Goal: Task Accomplishment & Management: Manage account settings

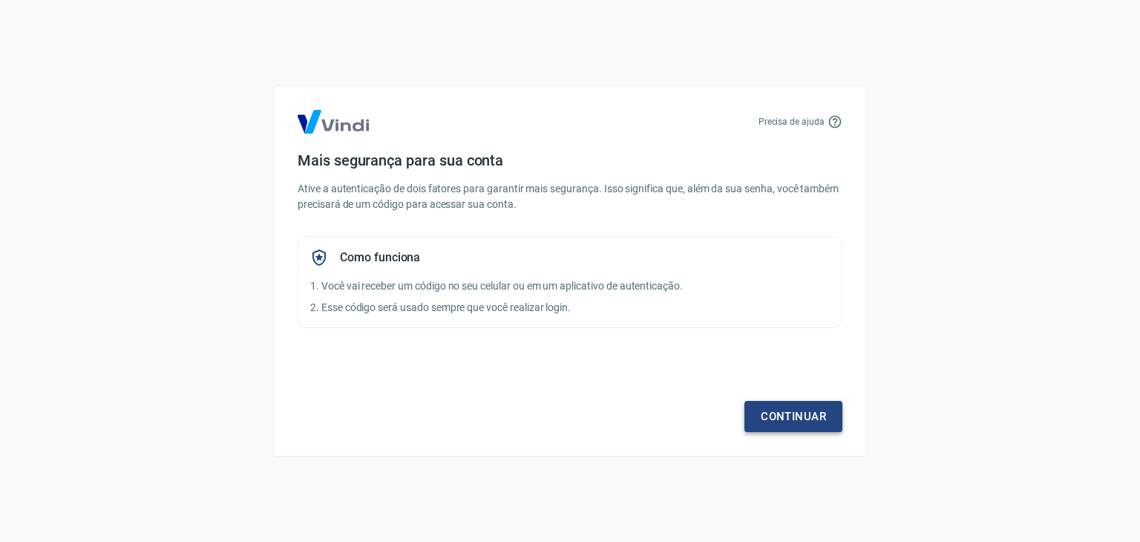
click at [780, 413] on link "Continuar" at bounding box center [793, 416] width 98 height 31
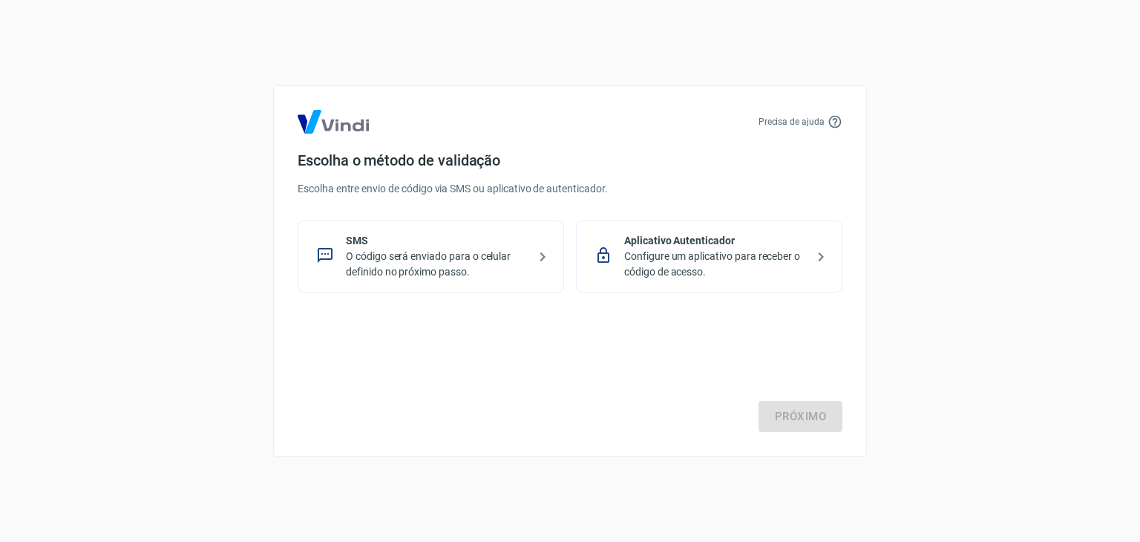
click at [420, 259] on p "O código será enviado para o celular definido no próximo passo." at bounding box center [437, 264] width 182 height 31
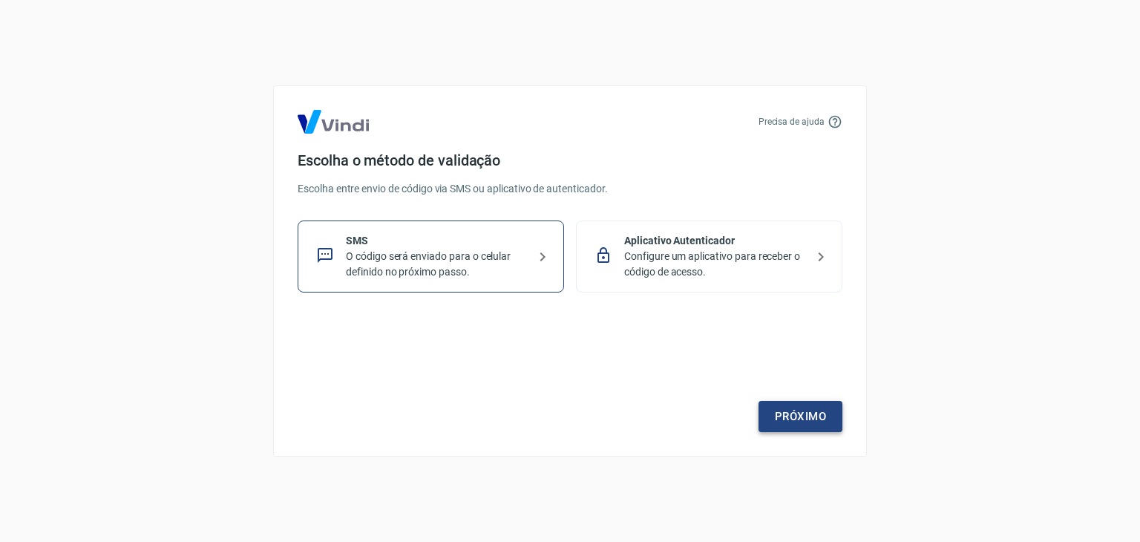
click at [781, 413] on link "Próximo" at bounding box center [800, 416] width 84 height 31
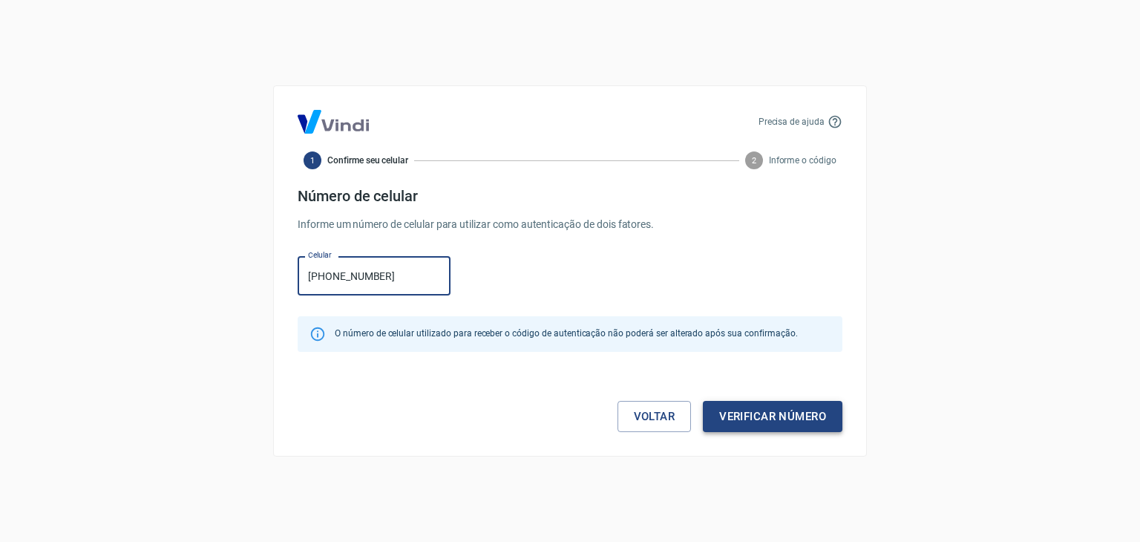
type input "[PHONE_NUMBER]"
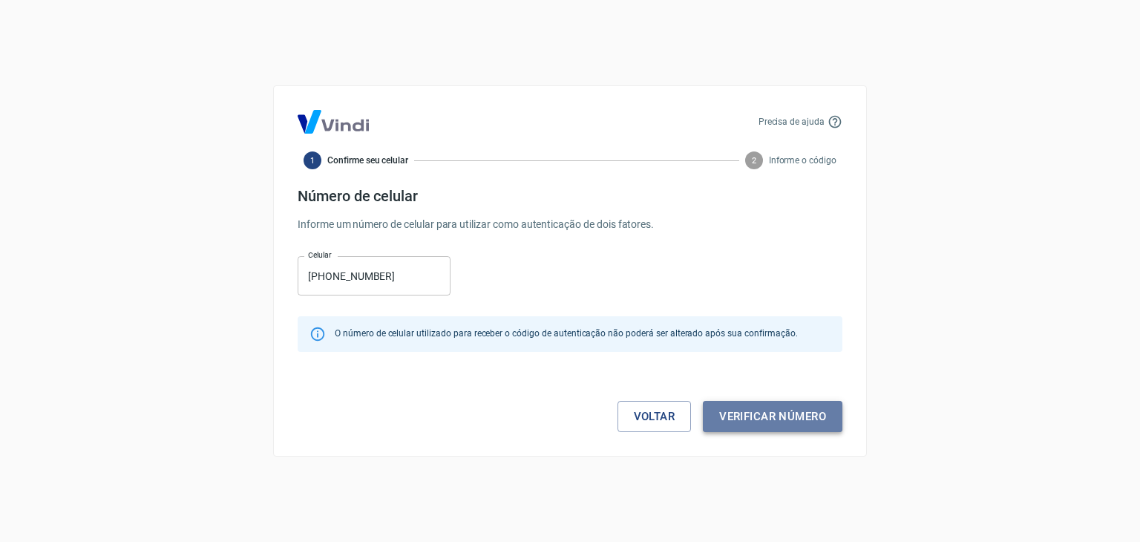
click at [757, 410] on button "Verificar número" at bounding box center [772, 416] width 139 height 31
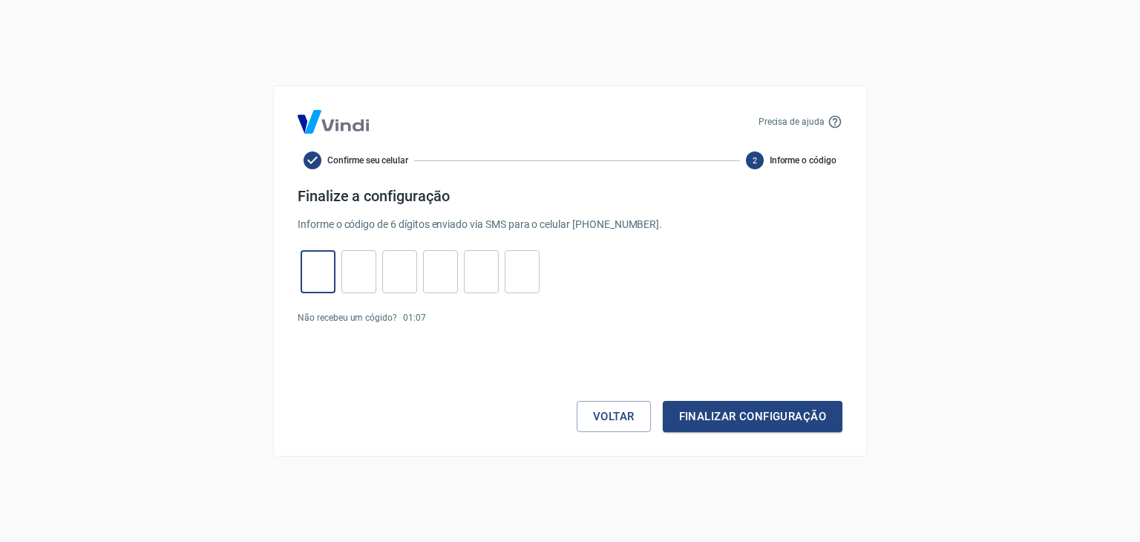
click at [315, 272] on input "tel" at bounding box center [317, 272] width 35 height 32
type input "6"
type input "5"
type input "7"
type input "5"
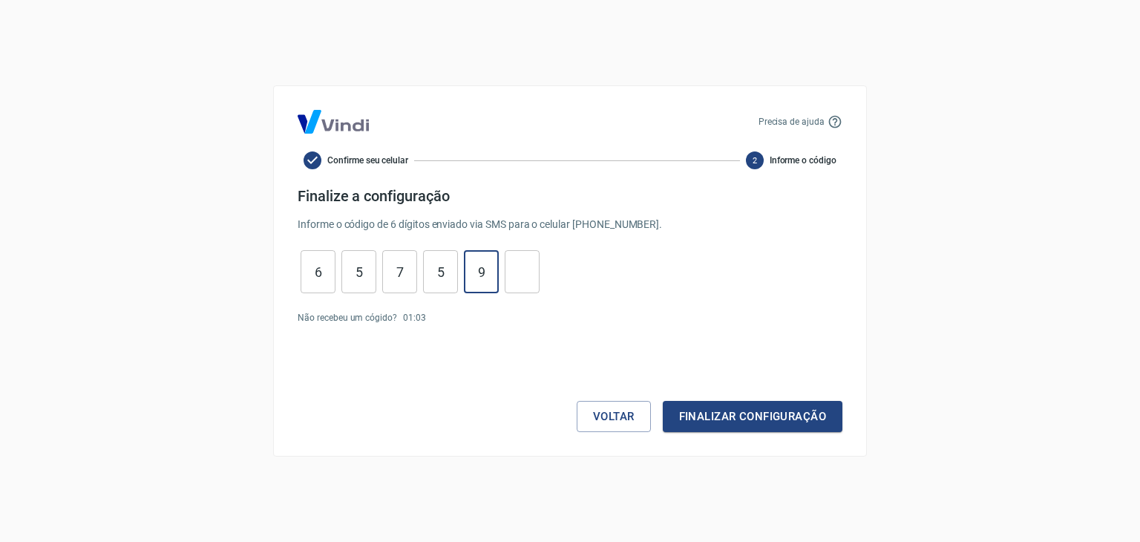
type input "9"
type input "7"
click at [722, 418] on button "Finalizar configuração" at bounding box center [752, 416] width 180 height 31
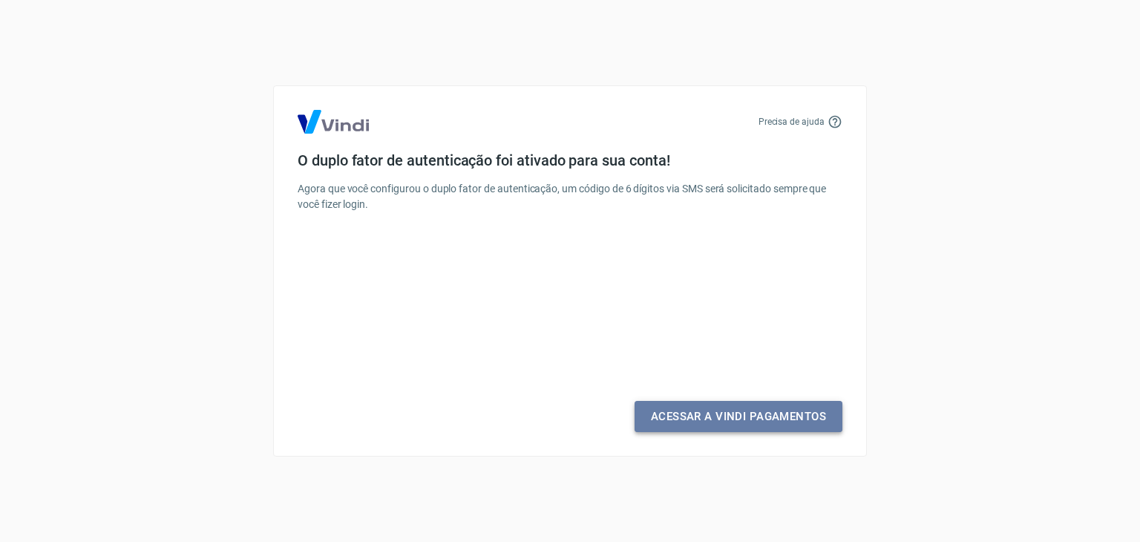
click at [722, 416] on link "Acessar a Vindi Pagamentos" at bounding box center [738, 416] width 208 height 31
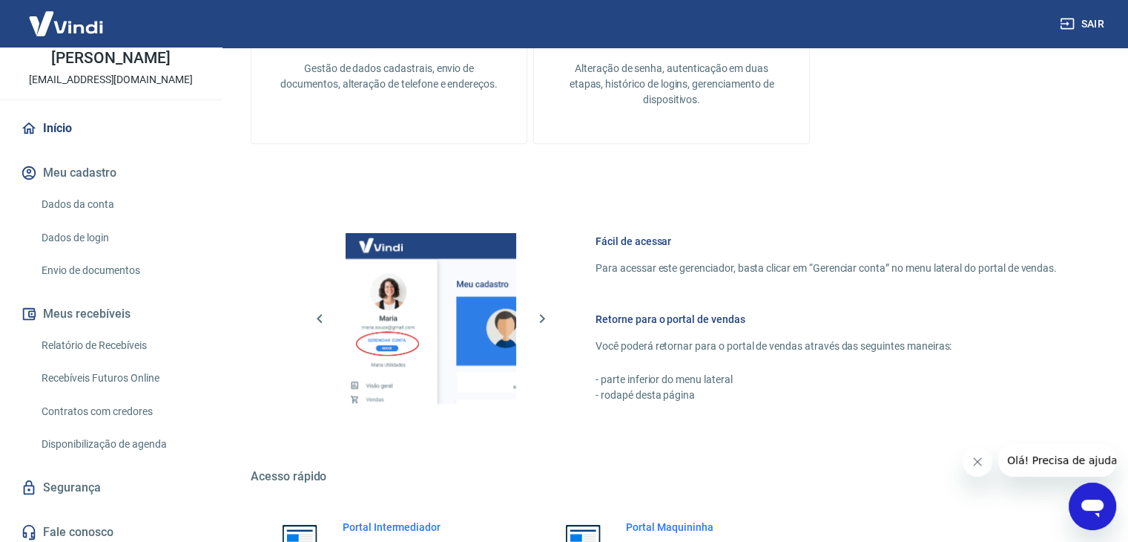
scroll to position [814, 0]
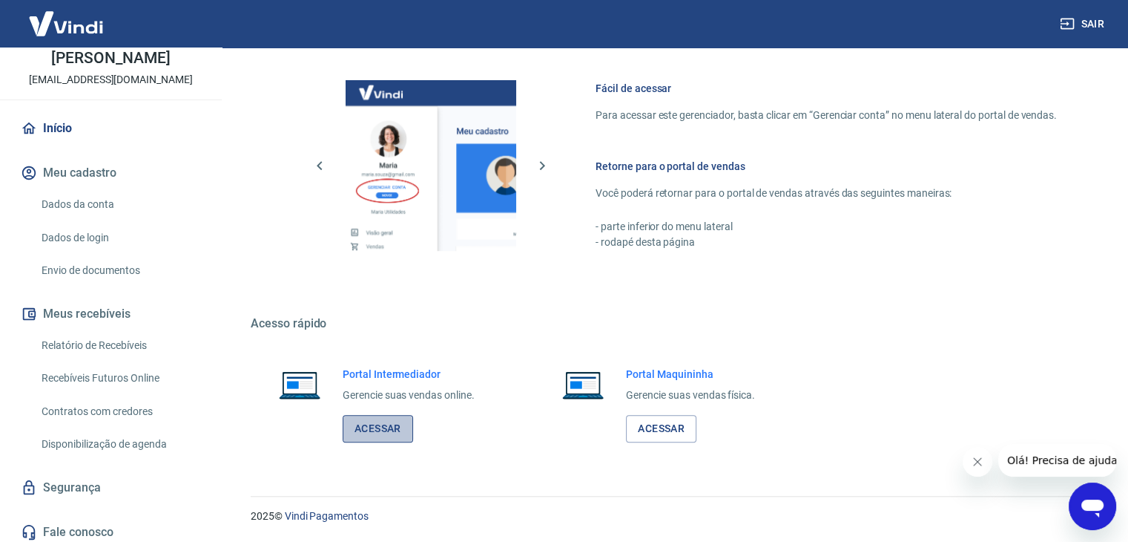
click at [391, 428] on link "Acessar" at bounding box center [378, 428] width 70 height 27
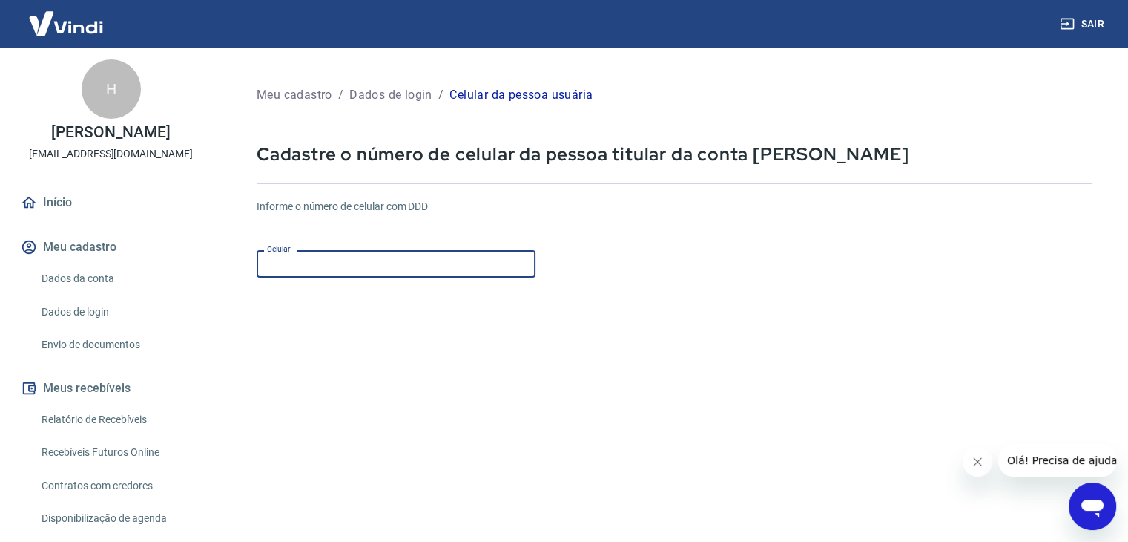
click at [413, 261] on input "Celular" at bounding box center [396, 263] width 279 height 27
type input "[PHONE_NUMBER]"
click at [690, 333] on form "Informe o número de celular com DDD Celular (81) 99744-9714 Celular Continuar C…" at bounding box center [675, 404] width 836 height 434
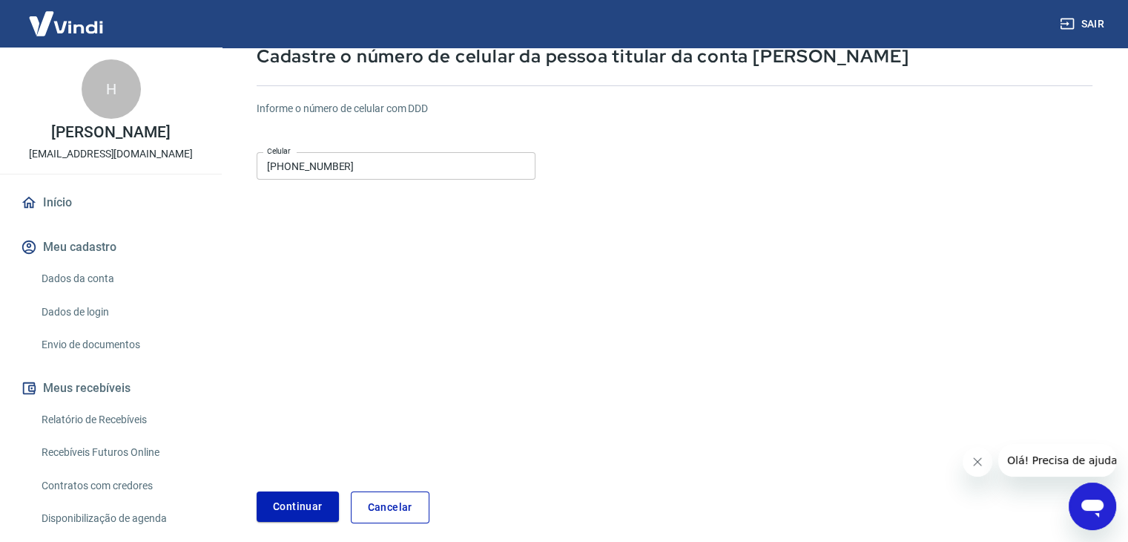
scroll to position [160, 0]
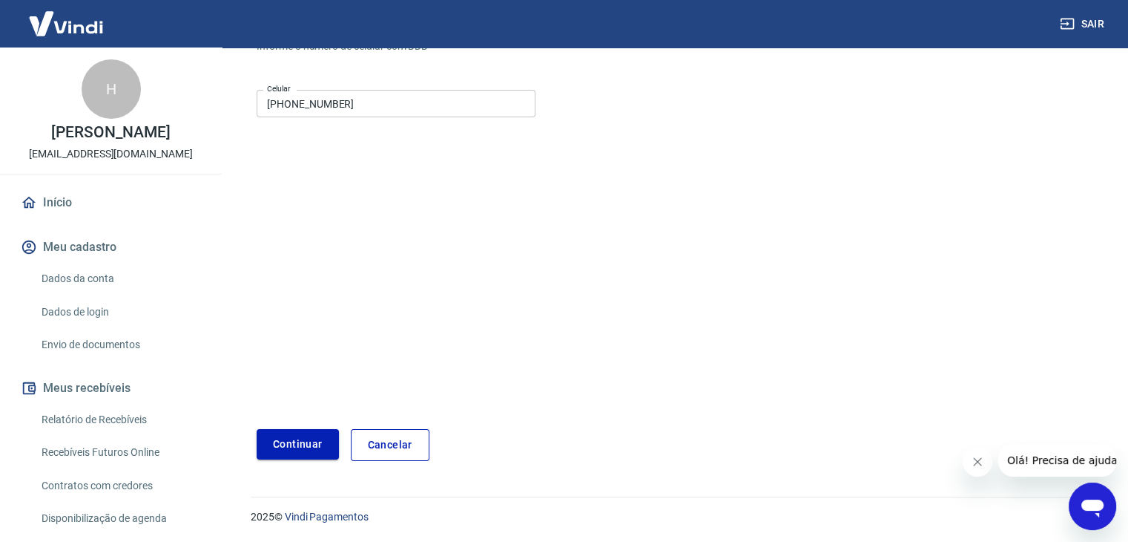
click at [279, 447] on button "Continuar" at bounding box center [298, 444] width 82 height 30
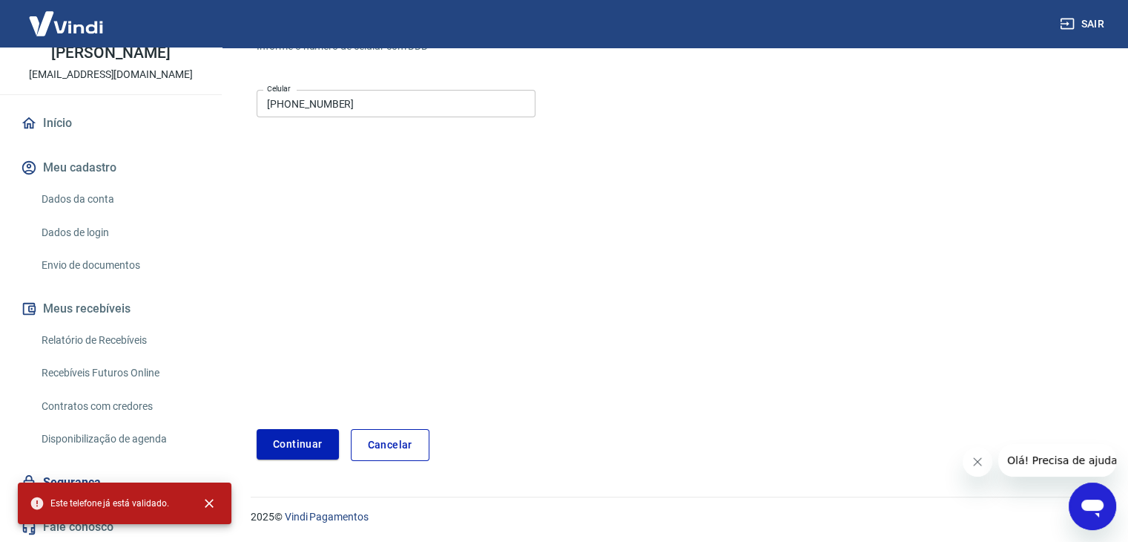
scroll to position [80, 0]
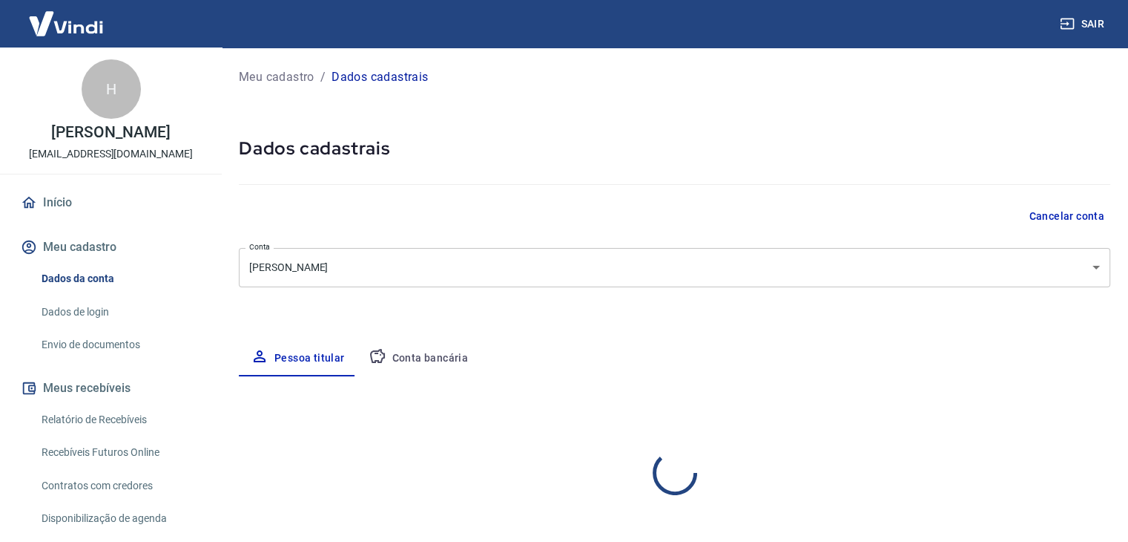
select select "PE"
select select "business"
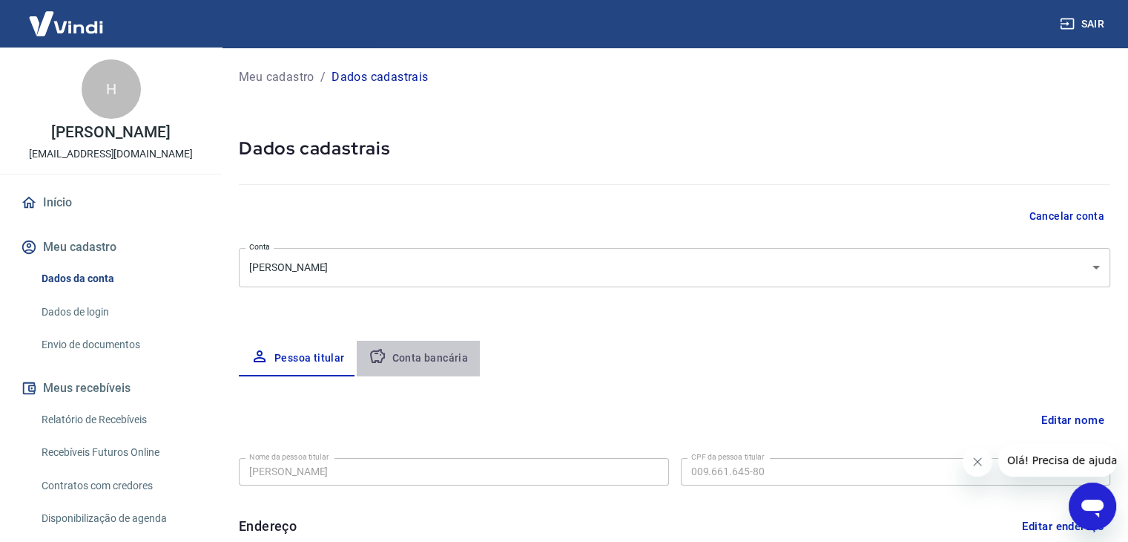
click at [430, 357] on button "Conta bancária" at bounding box center [419, 359] width 124 height 36
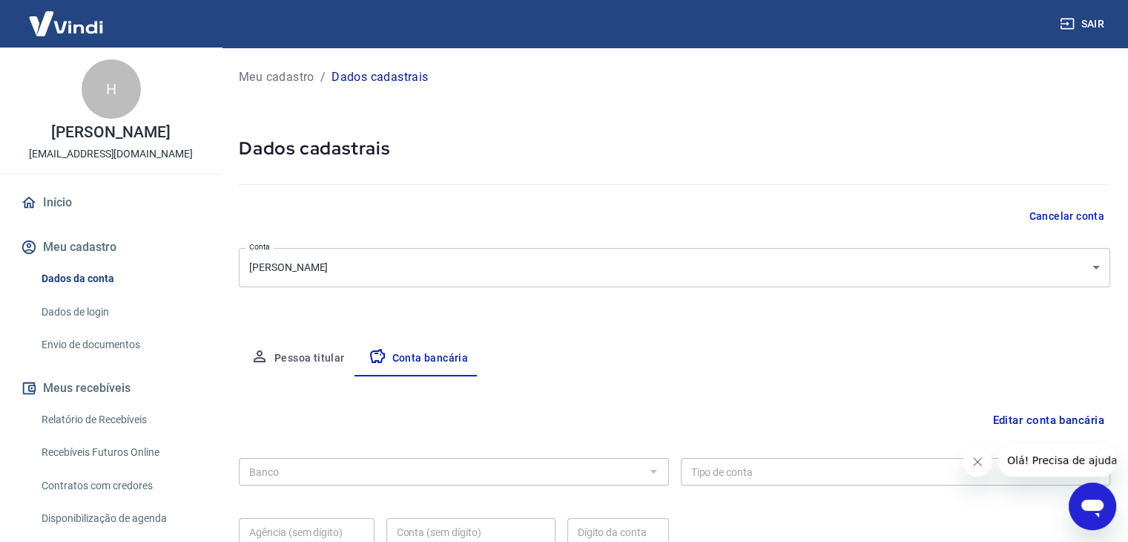
scroll to position [134, 0]
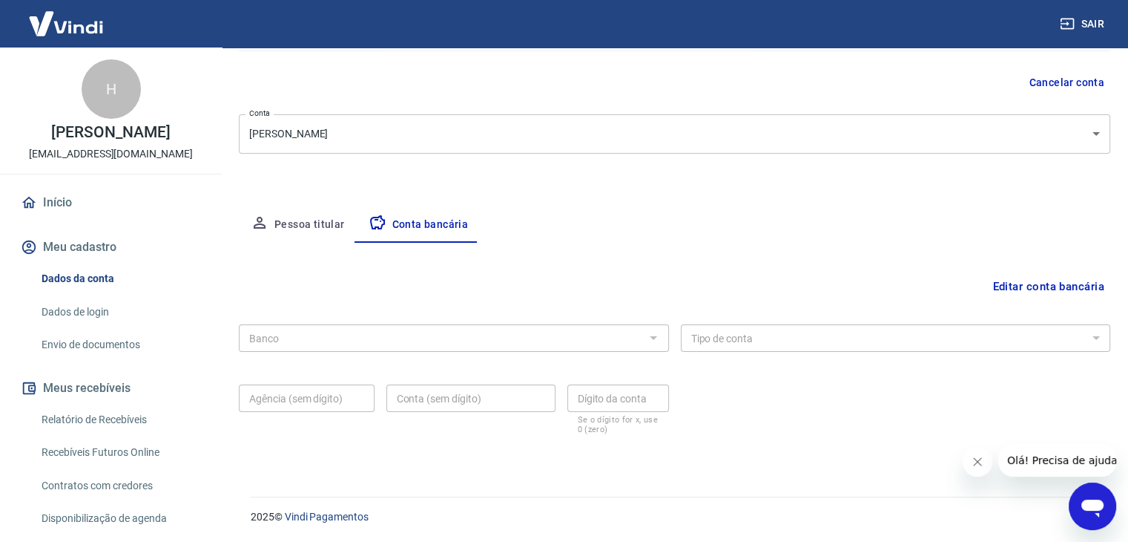
click at [576, 348] on div "Banco" at bounding box center [454, 337] width 430 height 27
click at [653, 333] on div at bounding box center [652, 337] width 19 height 21
click at [1042, 280] on button "Editar conta bancária" at bounding box center [1049, 286] width 124 height 28
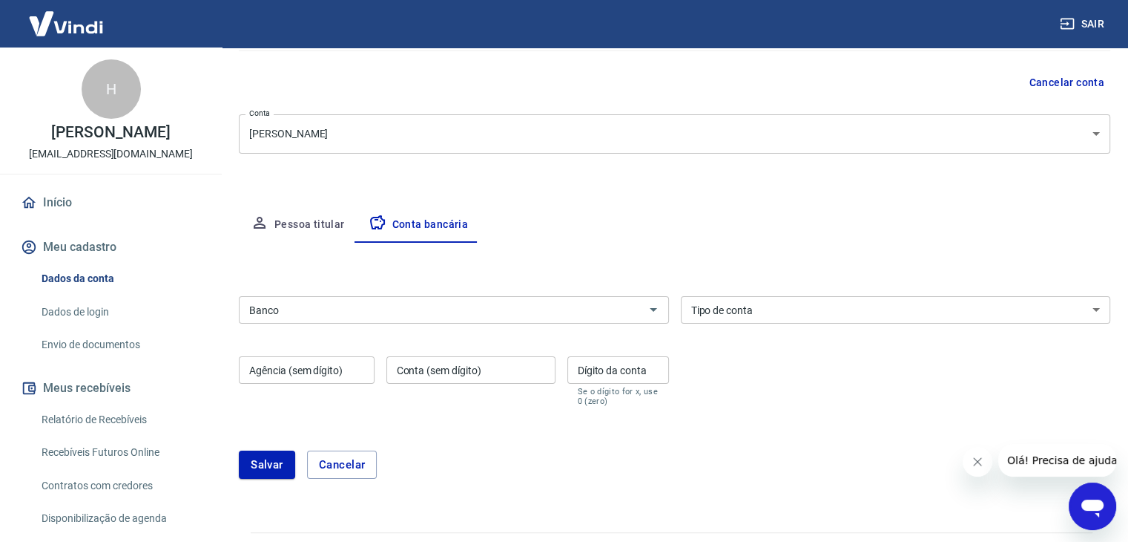
click at [611, 312] on input "Banco" at bounding box center [441, 309] width 397 height 19
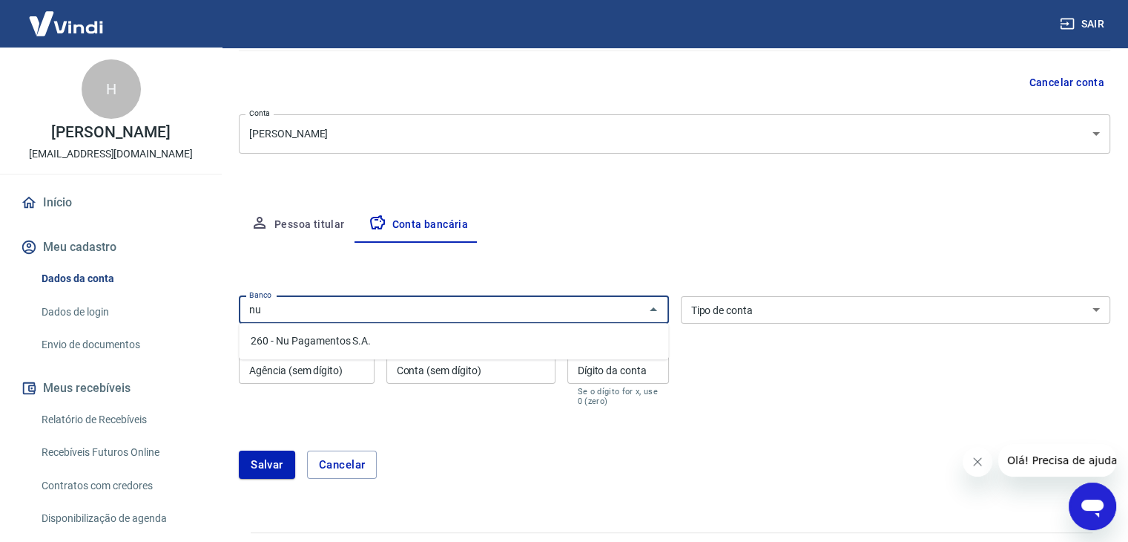
scroll to position [0, 0]
click at [327, 335] on li "260 - Nu Pagamentos S.A." at bounding box center [454, 341] width 430 height 24
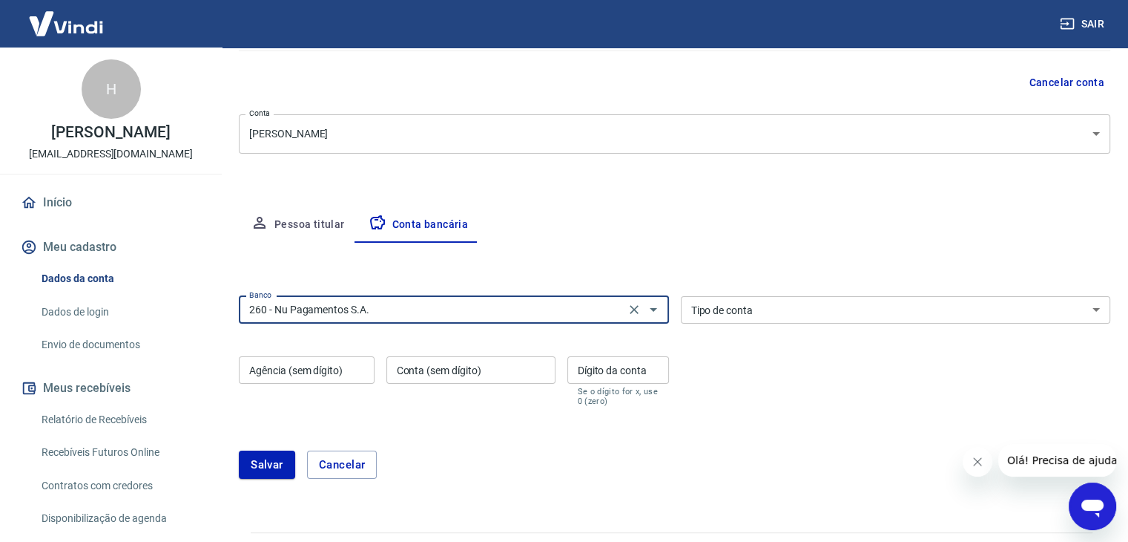
type input "260 - Nu Pagamentos S.A."
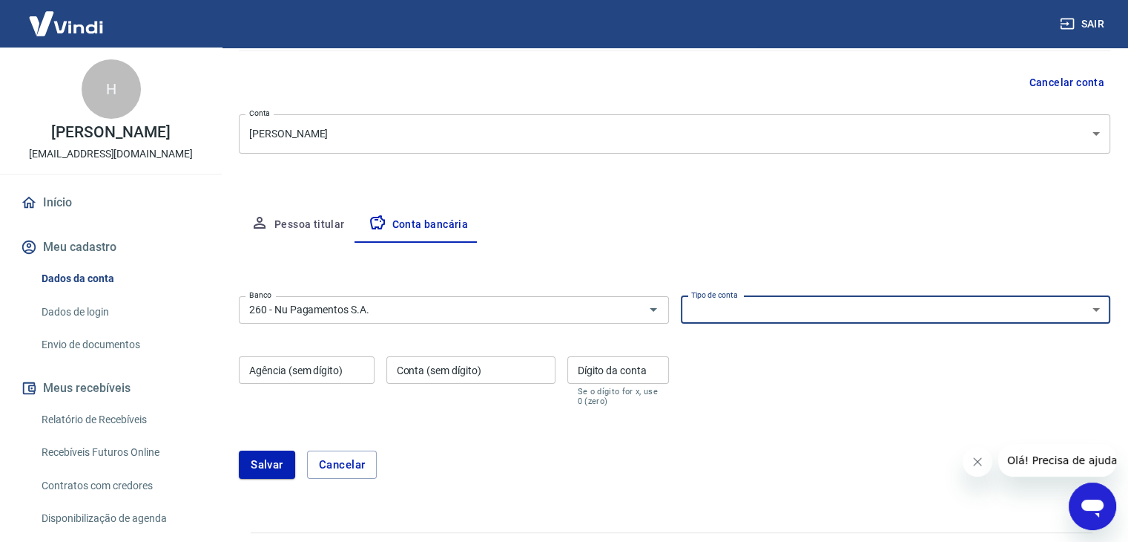
click at [784, 305] on select "Conta Corrente Conta Poupança" at bounding box center [896, 309] width 430 height 27
select select "1"
click at [681, 296] on select "Conta Corrente Conta Poupança" at bounding box center [896, 309] width 430 height 27
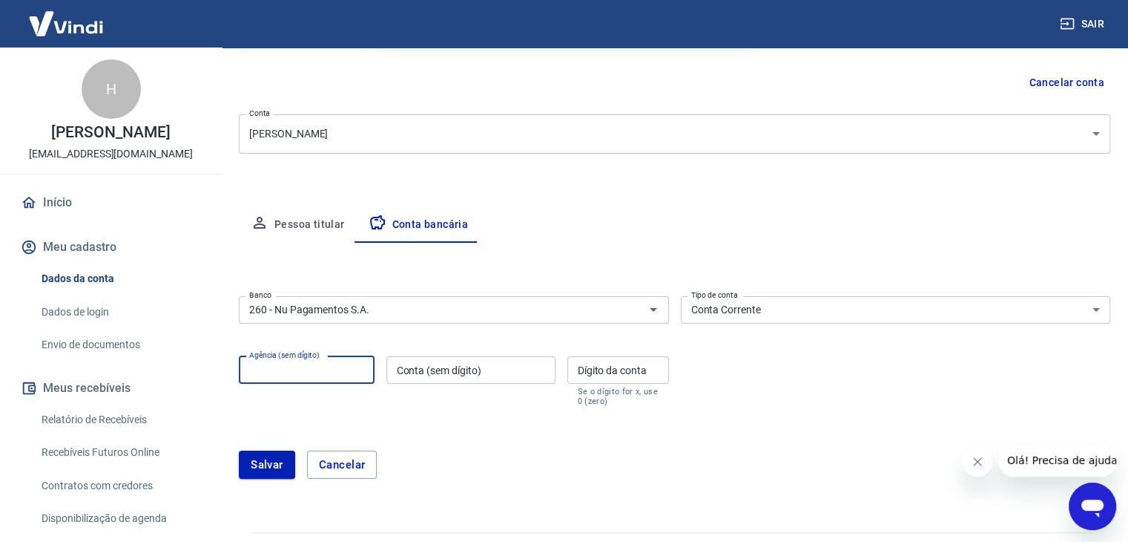
click at [320, 365] on div "Agência (sem dígito) Agência (sem dígito)" at bounding box center [307, 381] width 136 height 50
type input "0001"
click at [409, 362] on div "Conta (sem dígito) Conta (sem dígito)" at bounding box center [471, 381] width 169 height 50
type input "6"
type input "68529561"
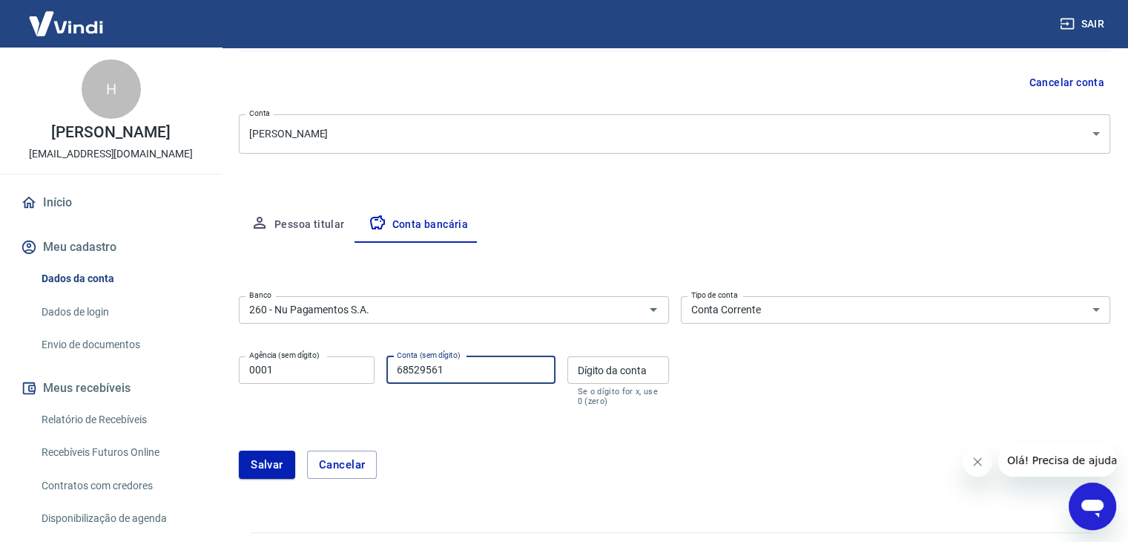
click at [601, 359] on div "Dígito da conta Dígito da conta Se o dígito for x, use 0 (zero)" at bounding box center [619, 381] width 102 height 50
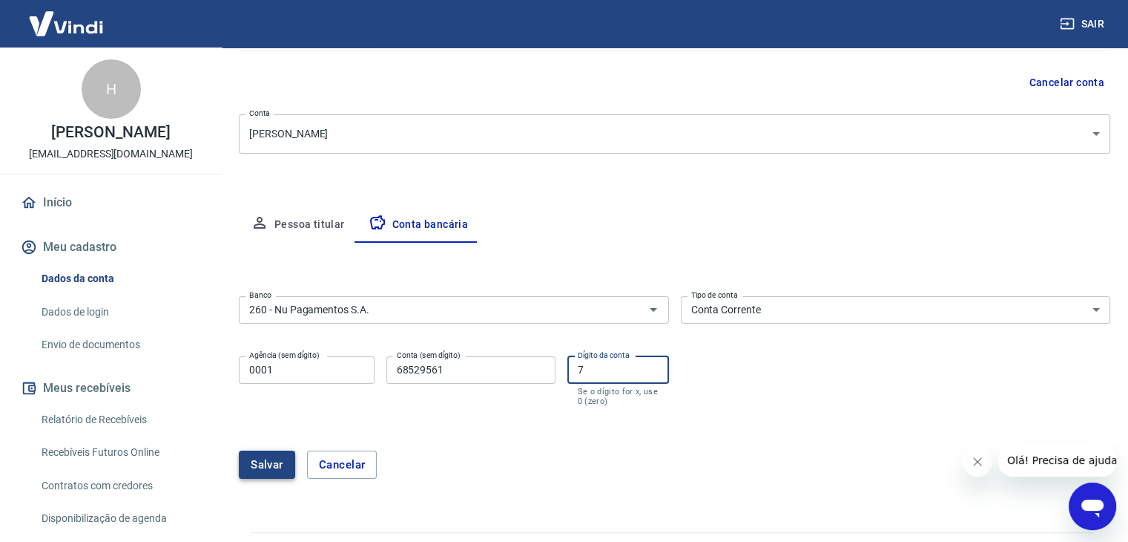
type input "7"
click at [258, 461] on button "Salvar" at bounding box center [267, 464] width 56 height 28
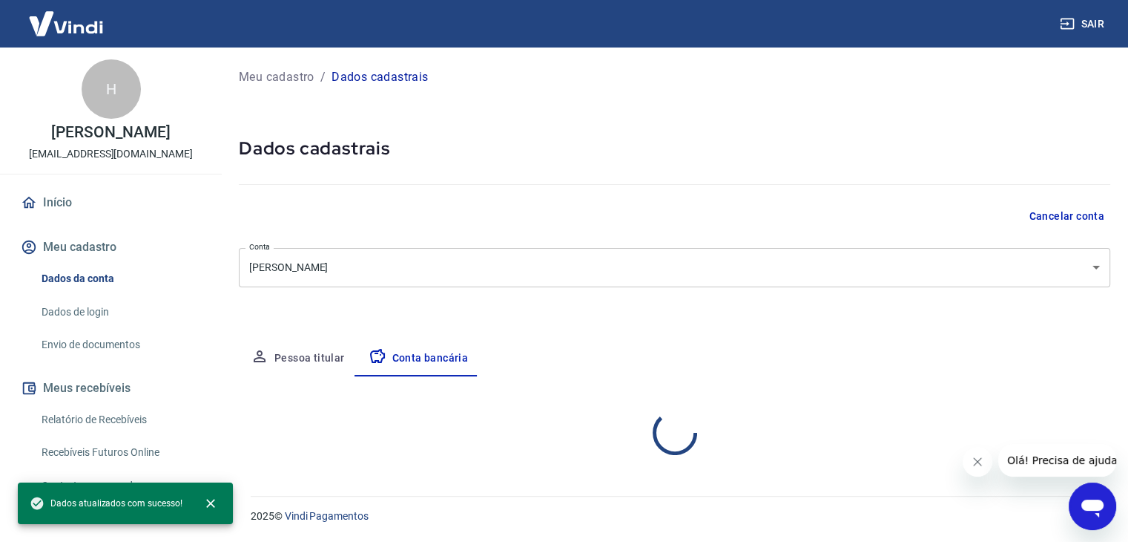
select select "1"
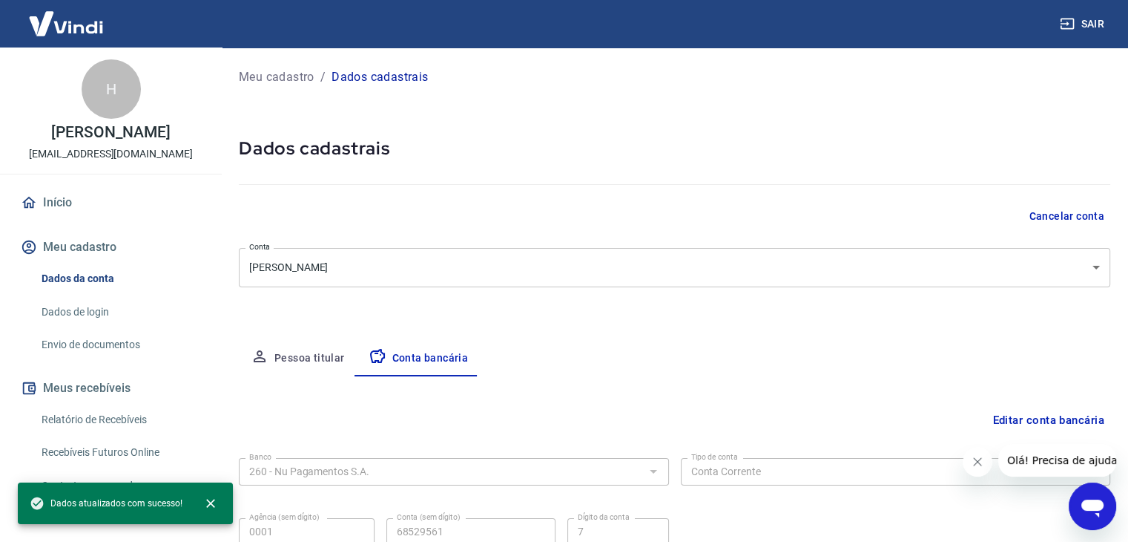
scroll to position [134, 0]
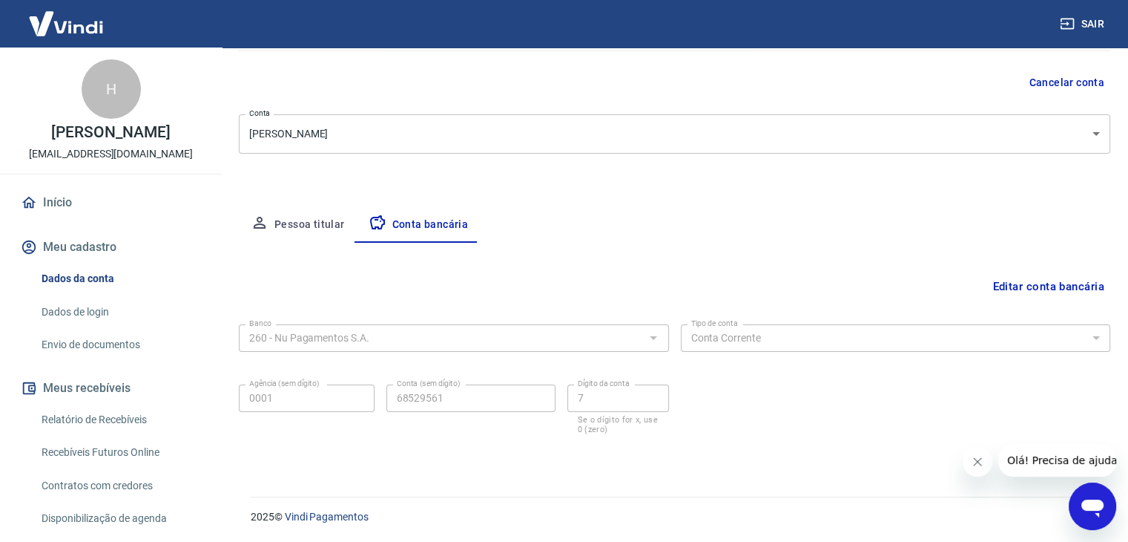
click at [101, 345] on link "Envio de documentos" at bounding box center [120, 344] width 168 height 30
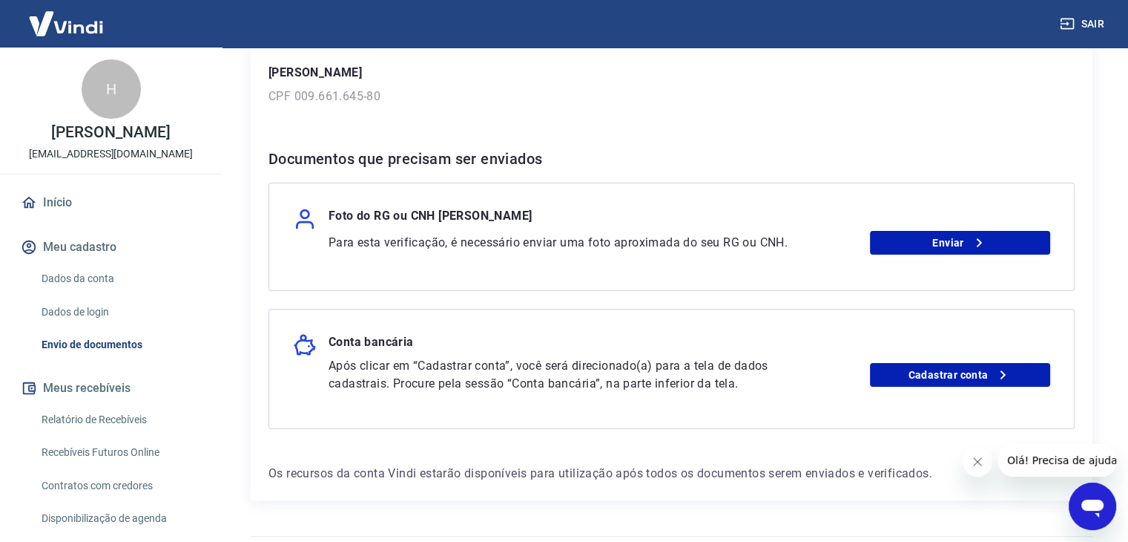
scroll to position [223, 0]
